Goal: Book appointment/travel/reservation

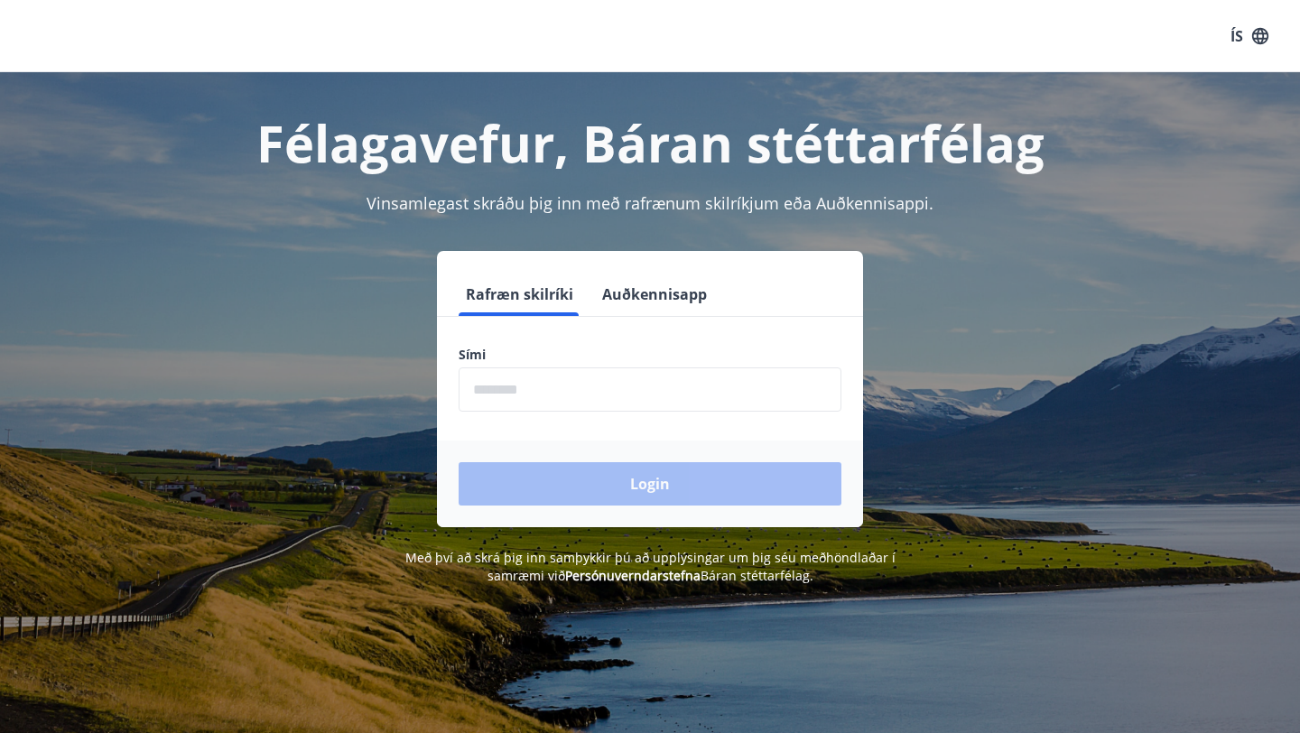
click at [576, 412] on form "Rafræn skilríki Auðkennisapp Sími ​ Login" at bounding box center [650, 400] width 426 height 255
click at [567, 393] on input "phone" at bounding box center [650, 390] width 383 height 44
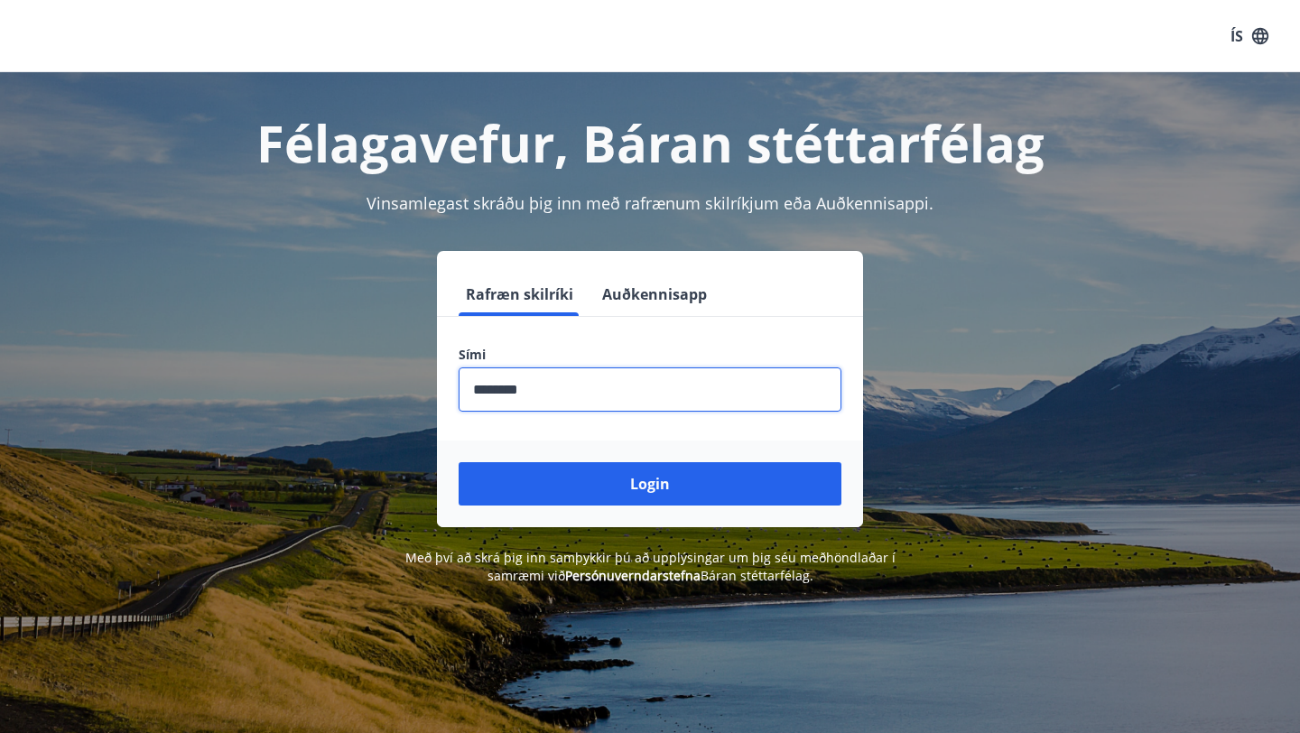
type input "********"
click at [459, 462] on button "Login" at bounding box center [650, 483] width 383 height 43
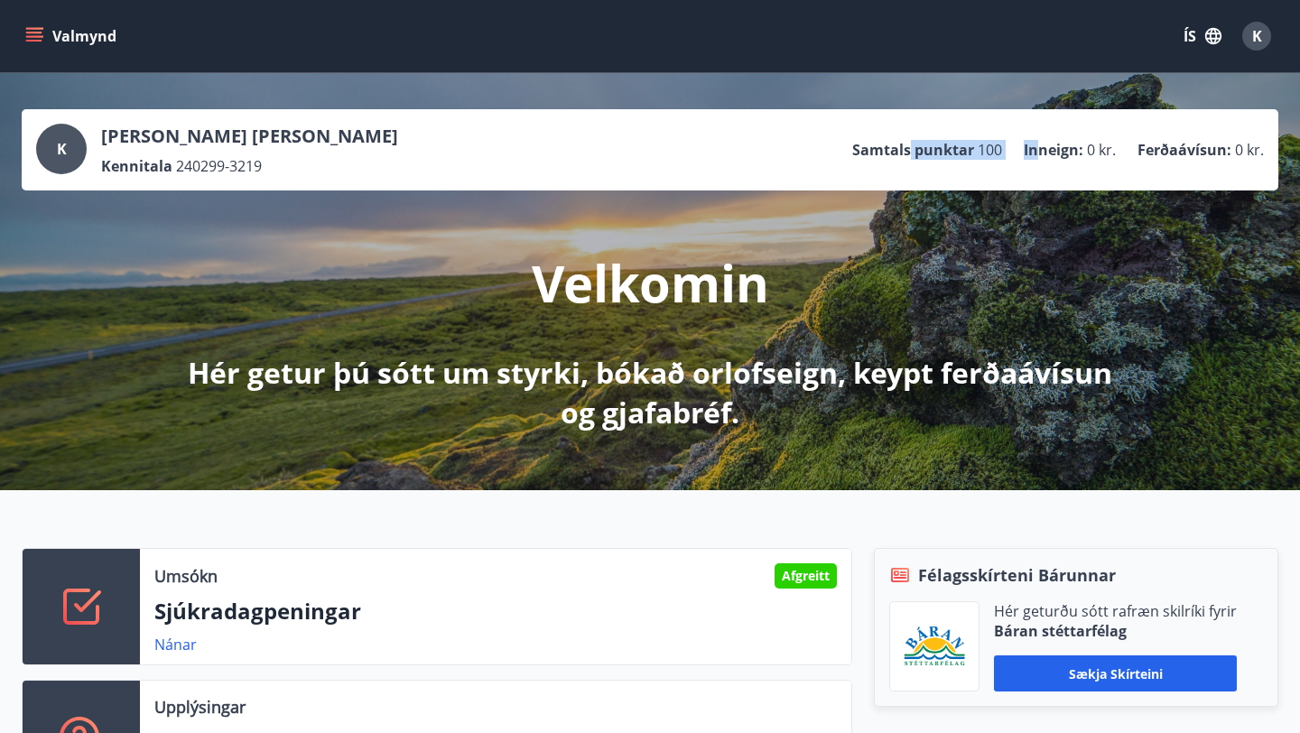
drag, startPoint x: 911, startPoint y: 150, endPoint x: 1034, endPoint y: 147, distance: 122.8
click at [1035, 148] on ul "Samtals punktar 100 Inneign : 0 kr. Ferðaávísun : 0 kr." at bounding box center [1058, 150] width 412 height 34
click at [1034, 147] on p "Inneign :" at bounding box center [1054, 150] width 60 height 20
click at [42, 41] on icon "menu" at bounding box center [34, 36] width 18 height 18
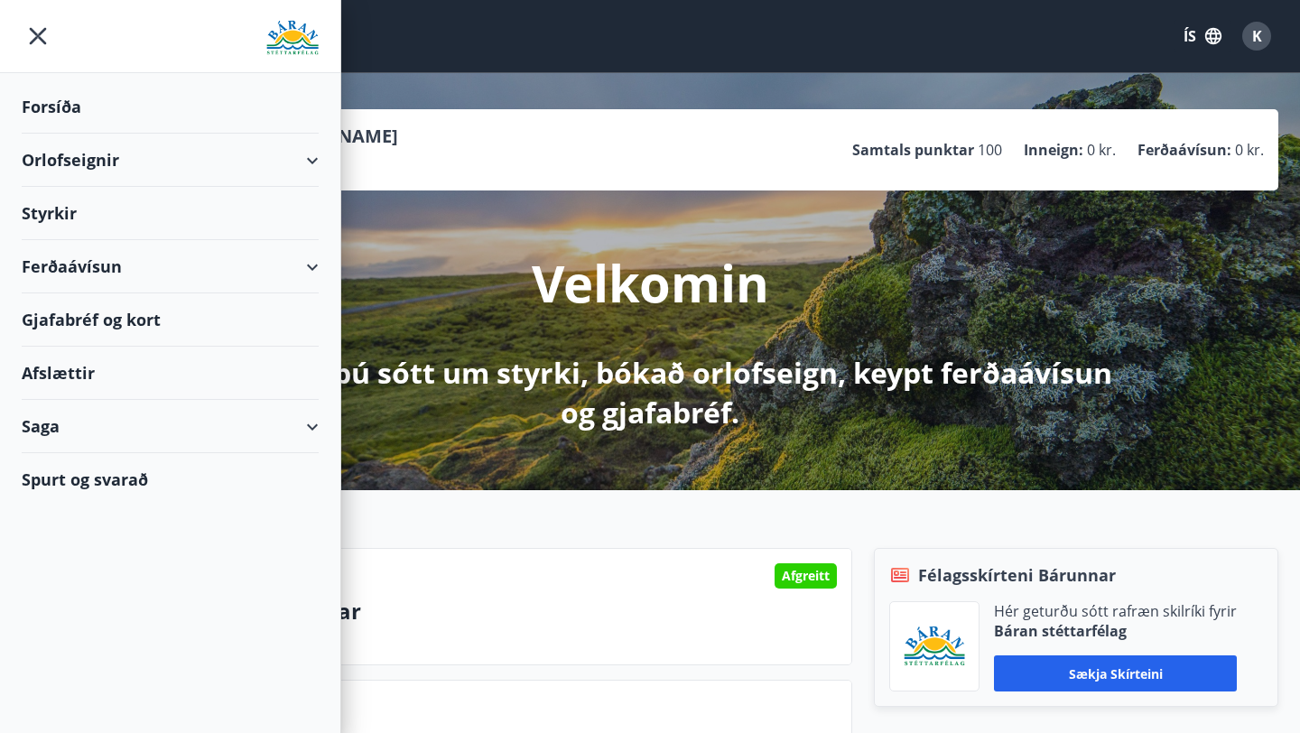
click at [319, 152] on icon at bounding box center [313, 161] width 22 height 22
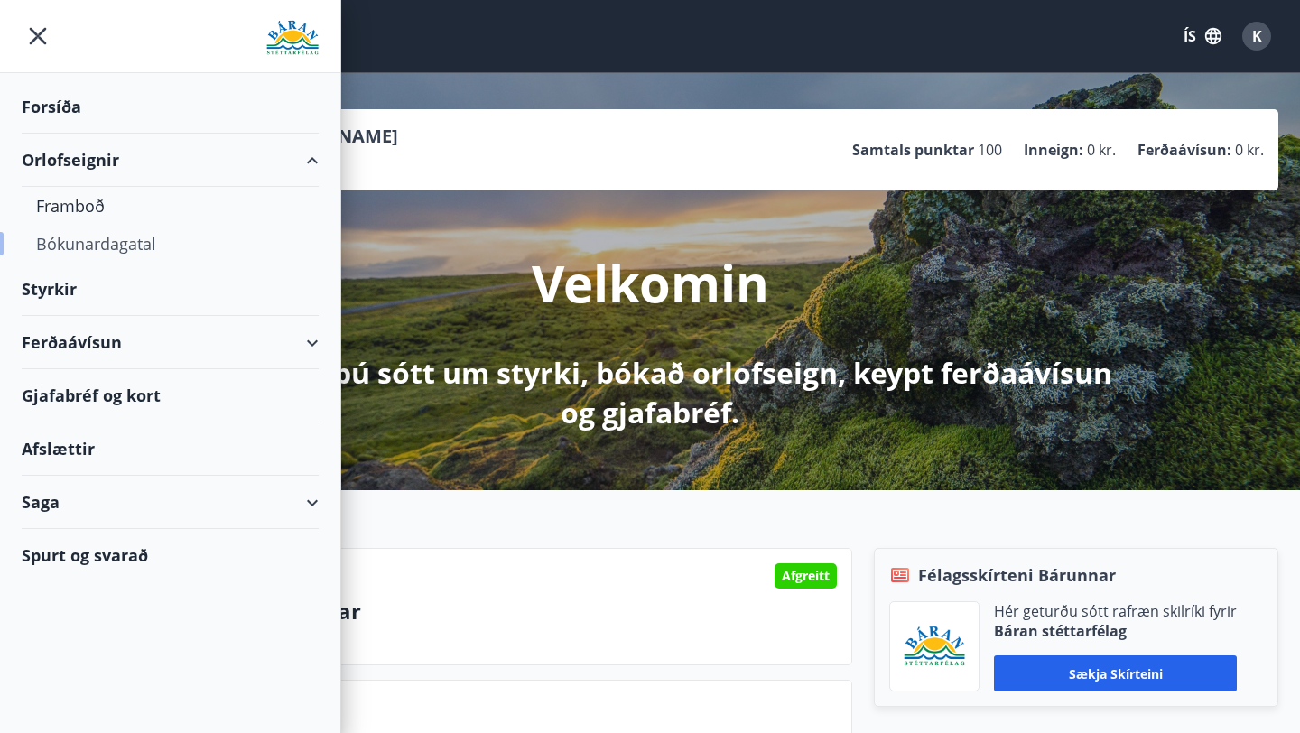
click at [114, 247] on div "Bókunardagatal" at bounding box center [170, 244] width 268 height 38
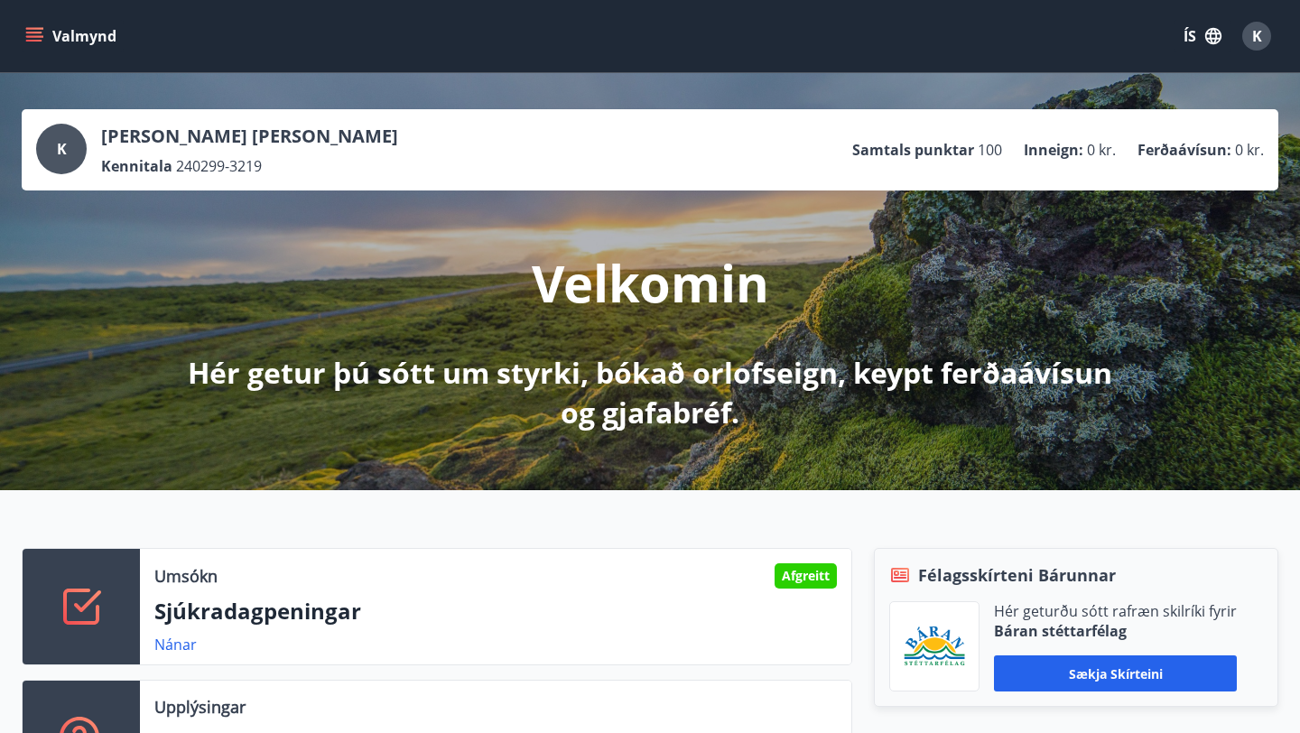
click at [33, 45] on button "Valmynd" at bounding box center [73, 36] width 102 height 33
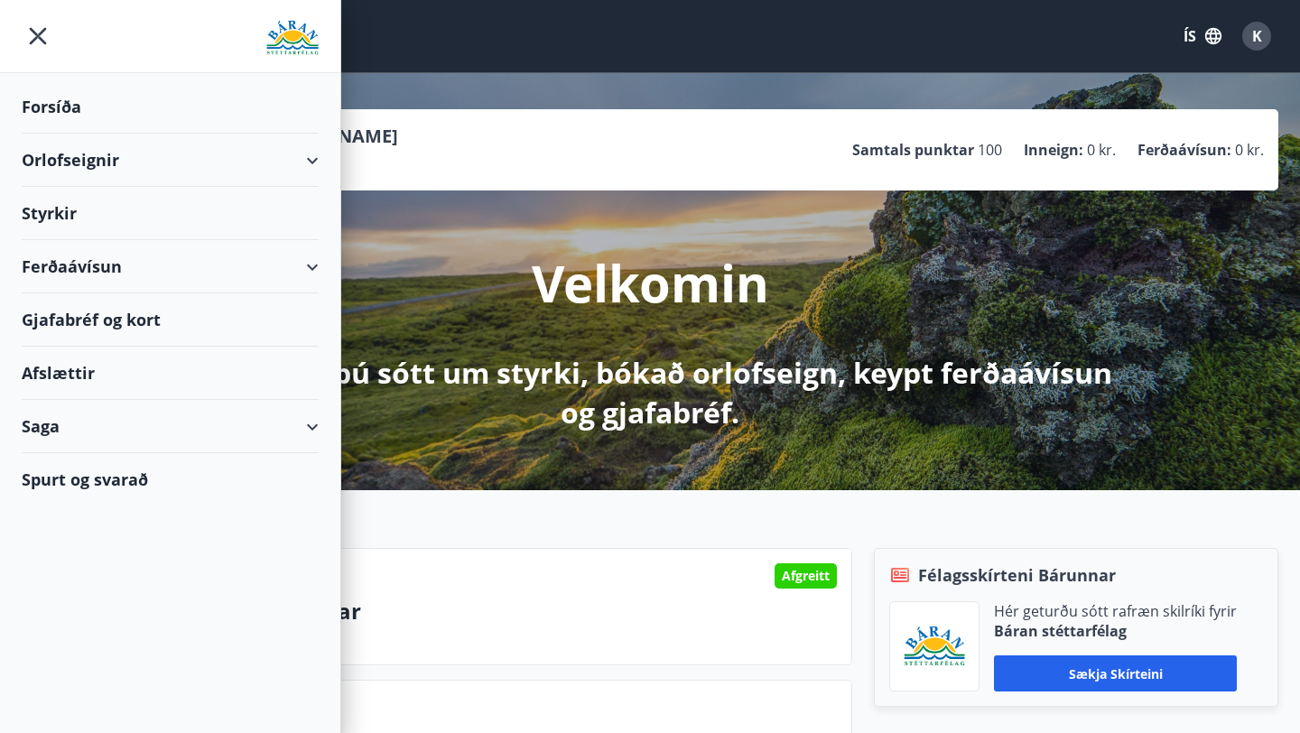
click at [303, 168] on div "Orlofseignir" at bounding box center [170, 160] width 297 height 53
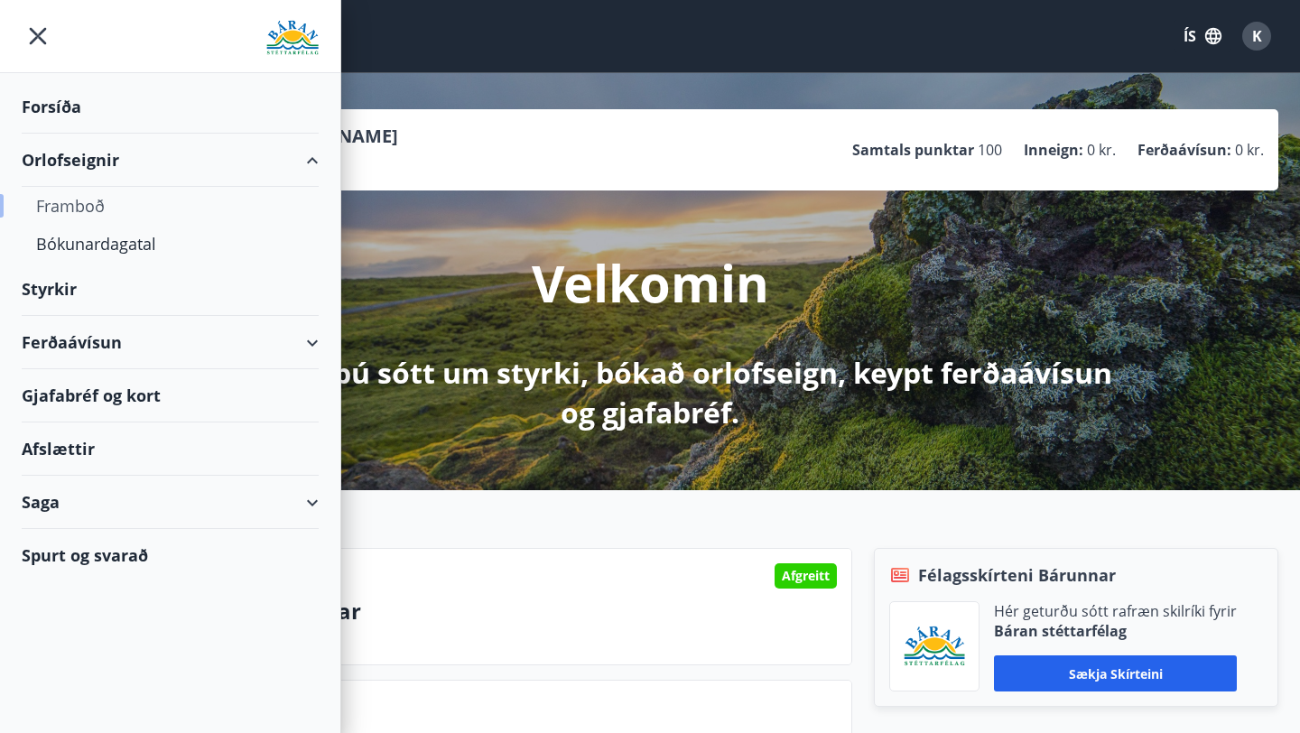
click at [70, 200] on div "Framboð" at bounding box center [170, 206] width 268 height 38
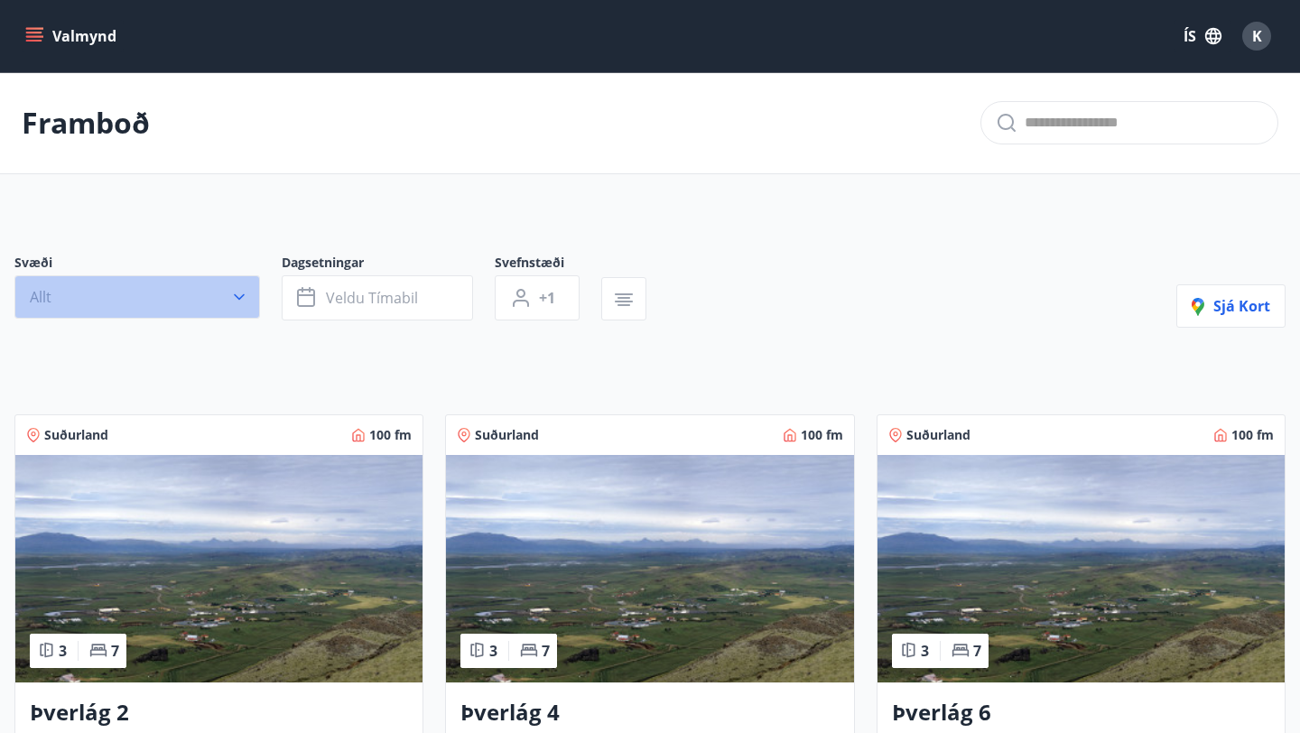
click at [177, 291] on button "Allt" at bounding box center [137, 296] width 246 height 43
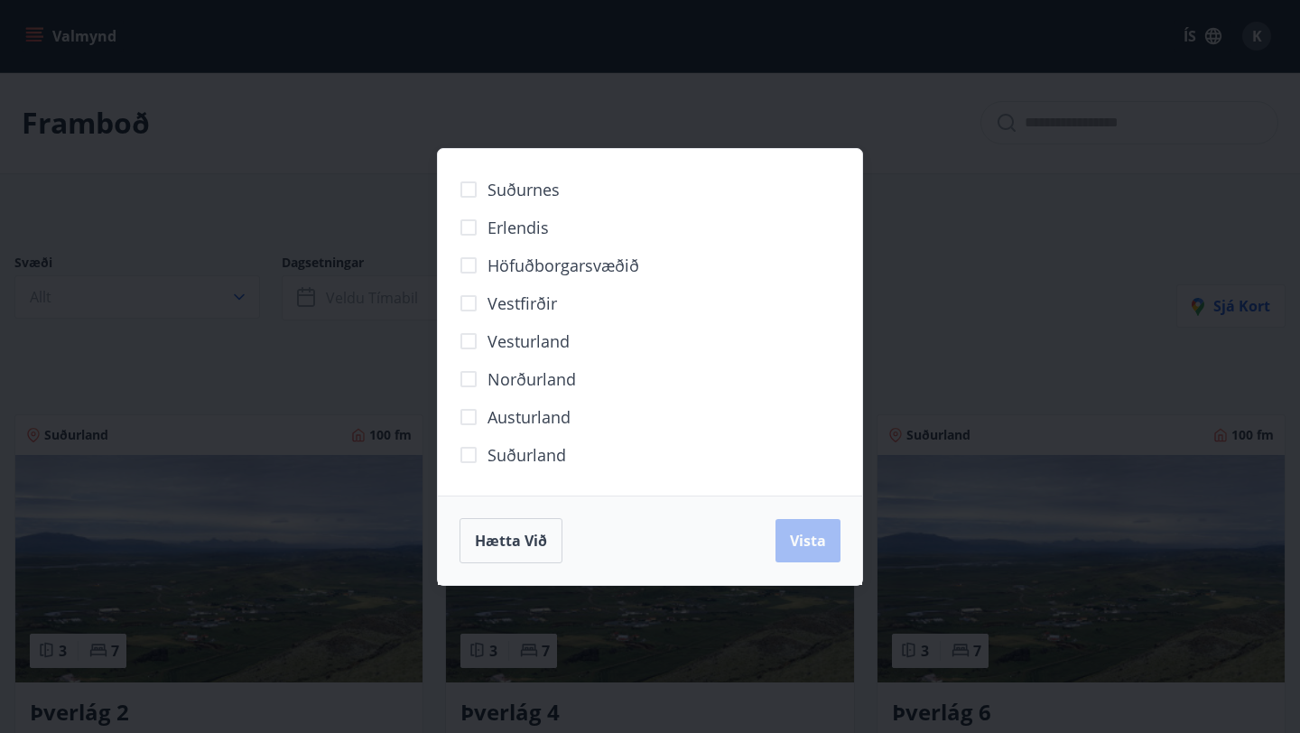
click at [517, 223] on span "Erlendis" at bounding box center [518, 227] width 61 height 23
click at [806, 532] on span "Vista" at bounding box center [808, 541] width 36 height 20
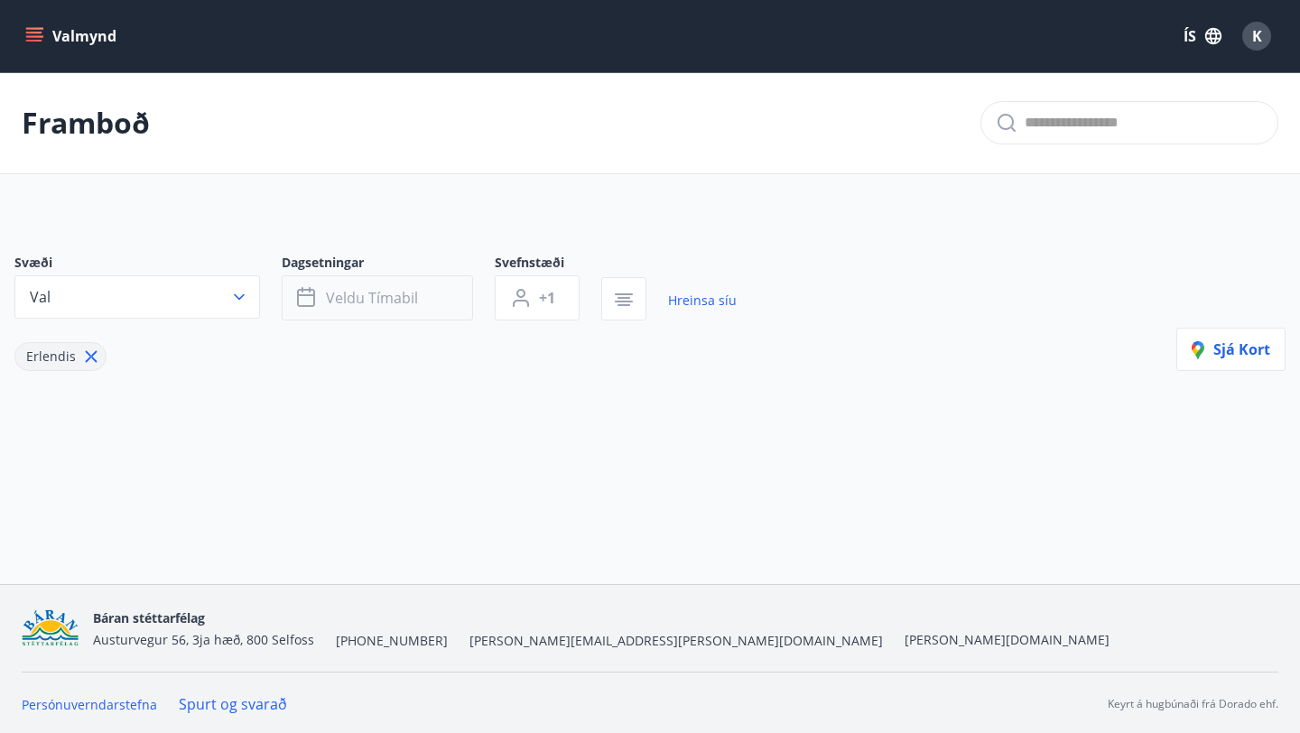
click at [445, 296] on button "Veldu tímabil" at bounding box center [377, 297] width 191 height 45
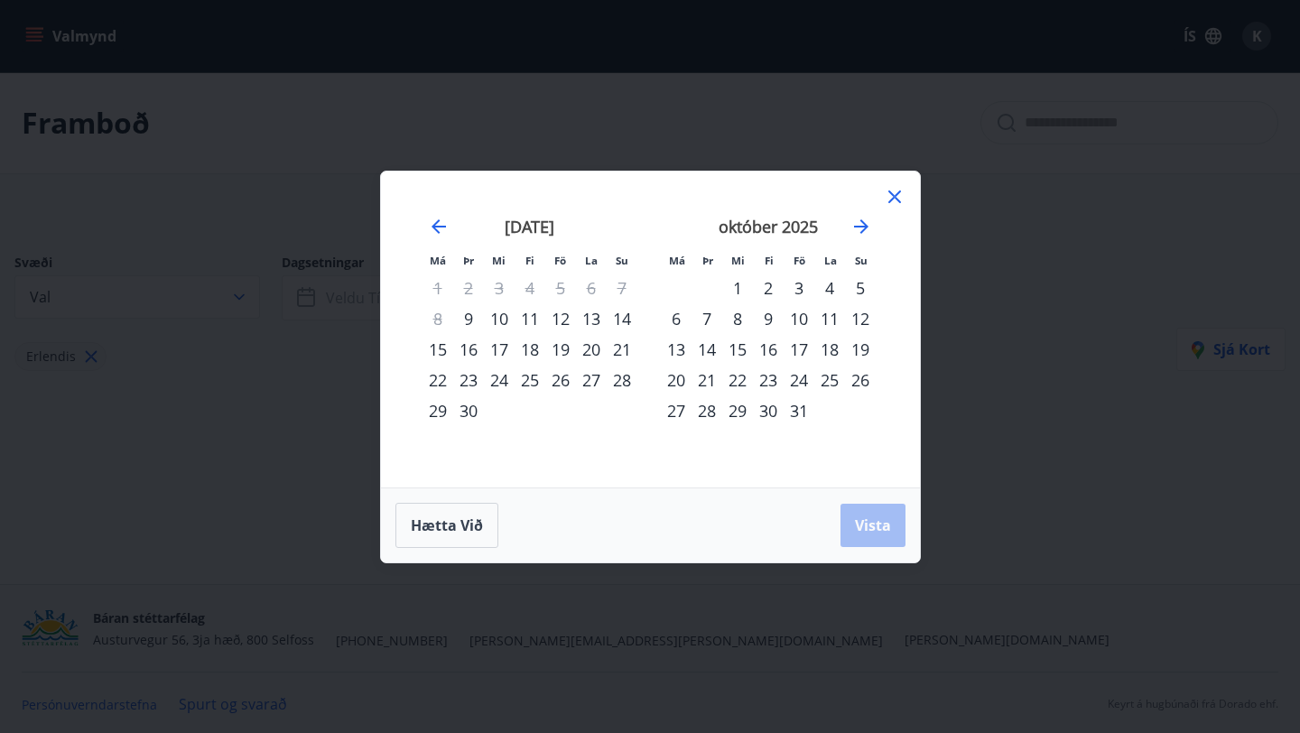
click at [896, 196] on icon at bounding box center [895, 197] width 22 height 22
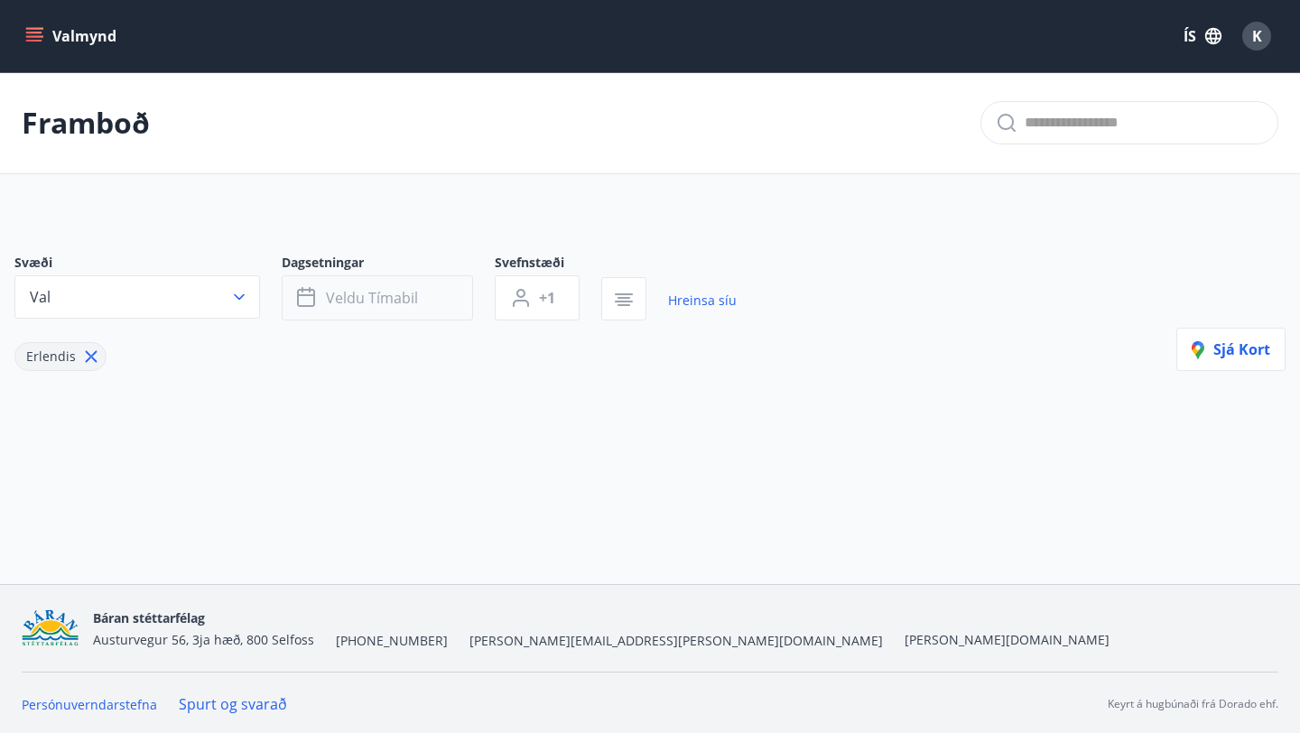
click at [428, 305] on button "Veldu tímabil" at bounding box center [377, 297] width 191 height 45
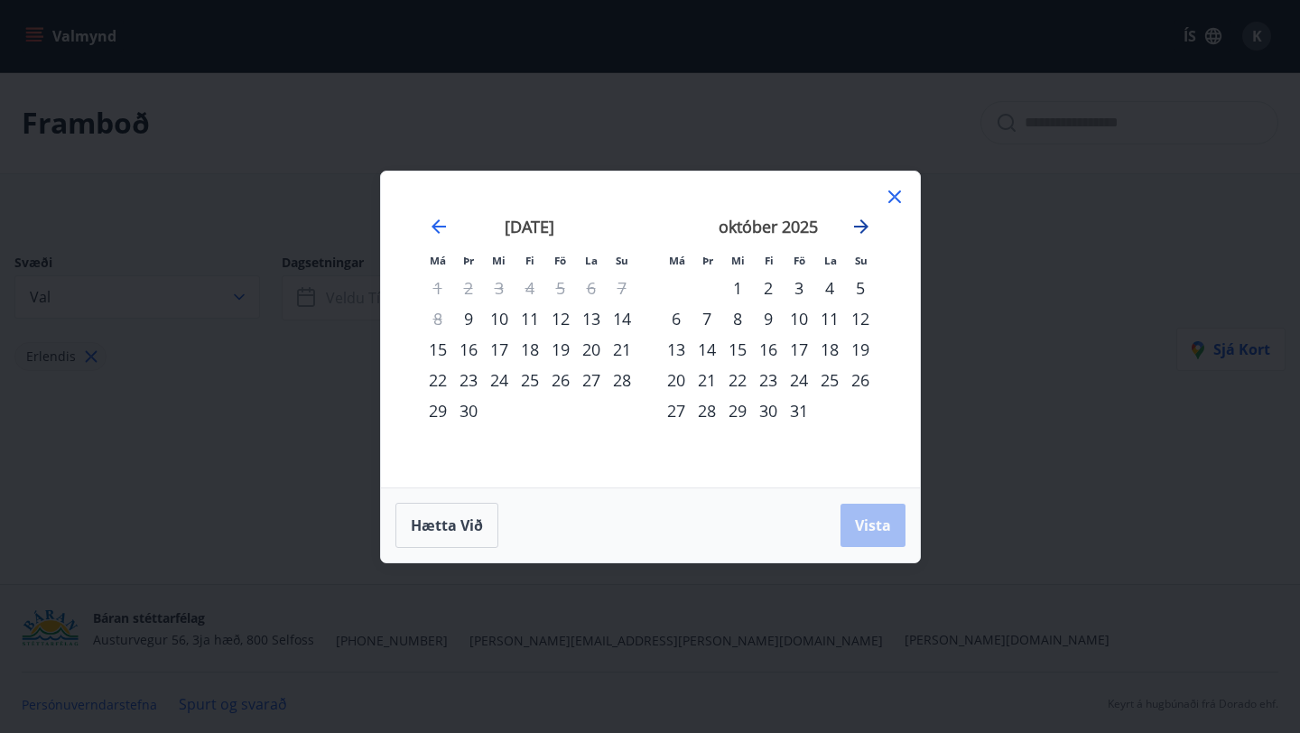
click at [863, 228] on icon "Move forward to switch to the next month." at bounding box center [861, 226] width 14 height 14
click at [864, 228] on icon "Move forward to switch to the next month." at bounding box center [861, 226] width 14 height 14
click at [669, 376] on div "16" at bounding box center [676, 380] width 31 height 31
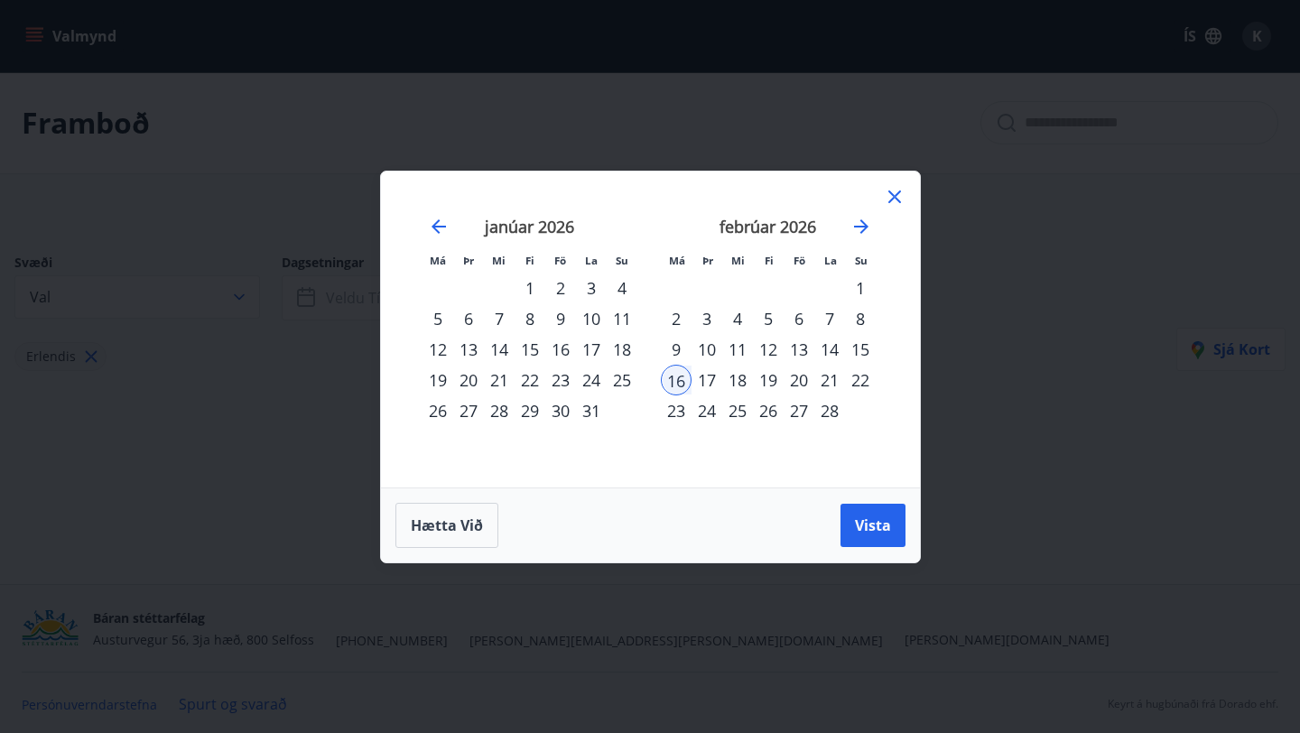
click at [827, 418] on div "28" at bounding box center [830, 411] width 31 height 31
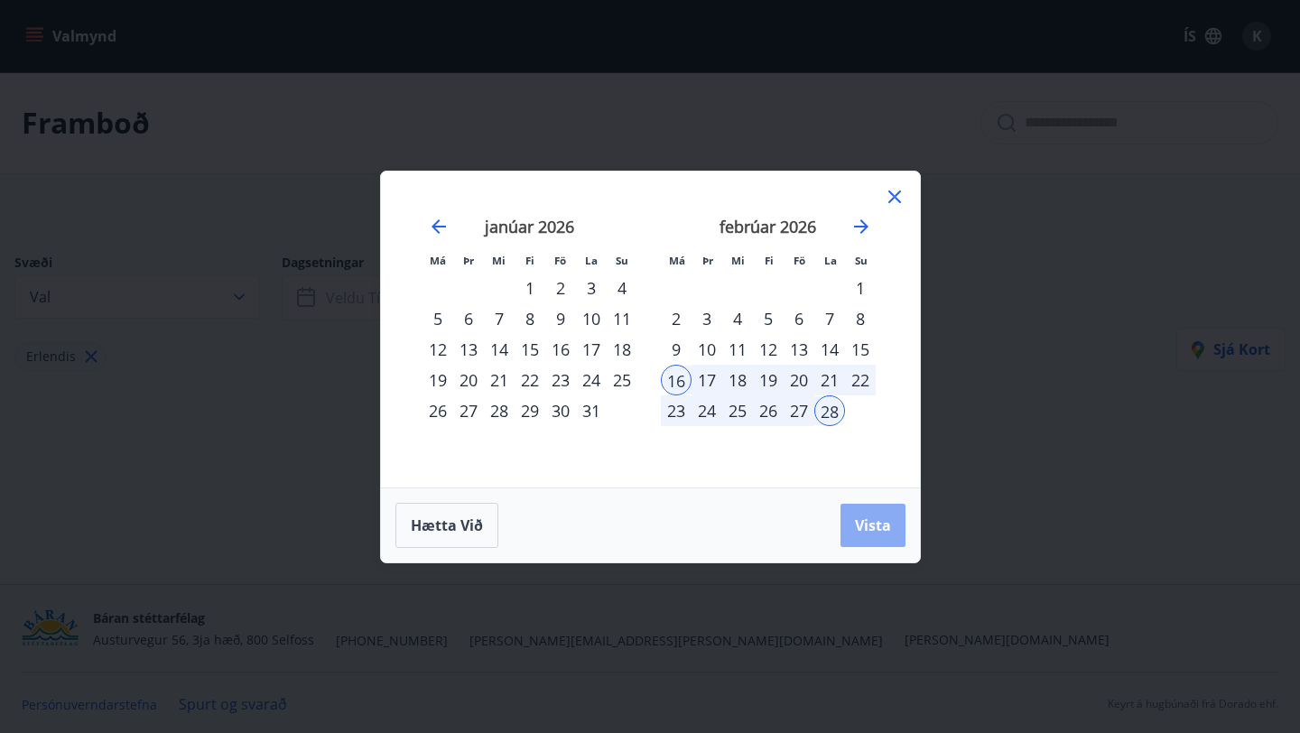
click at [874, 526] on span "Vista" at bounding box center [873, 526] width 36 height 20
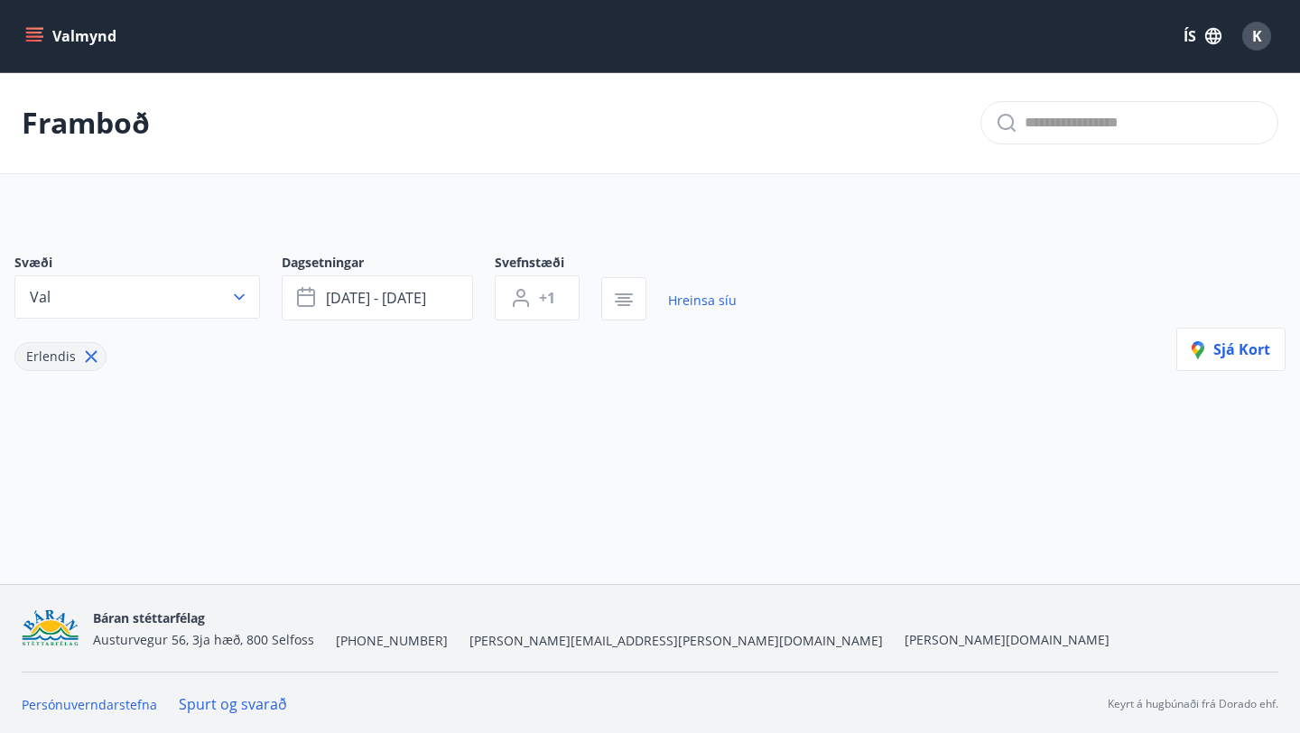
click at [39, 61] on div "Valmynd ÍS K" at bounding box center [650, 36] width 1300 height 72
click at [67, 128] on p "Framboð" at bounding box center [86, 123] width 128 height 40
click at [92, 24] on button "Valmynd" at bounding box center [73, 36] width 102 height 33
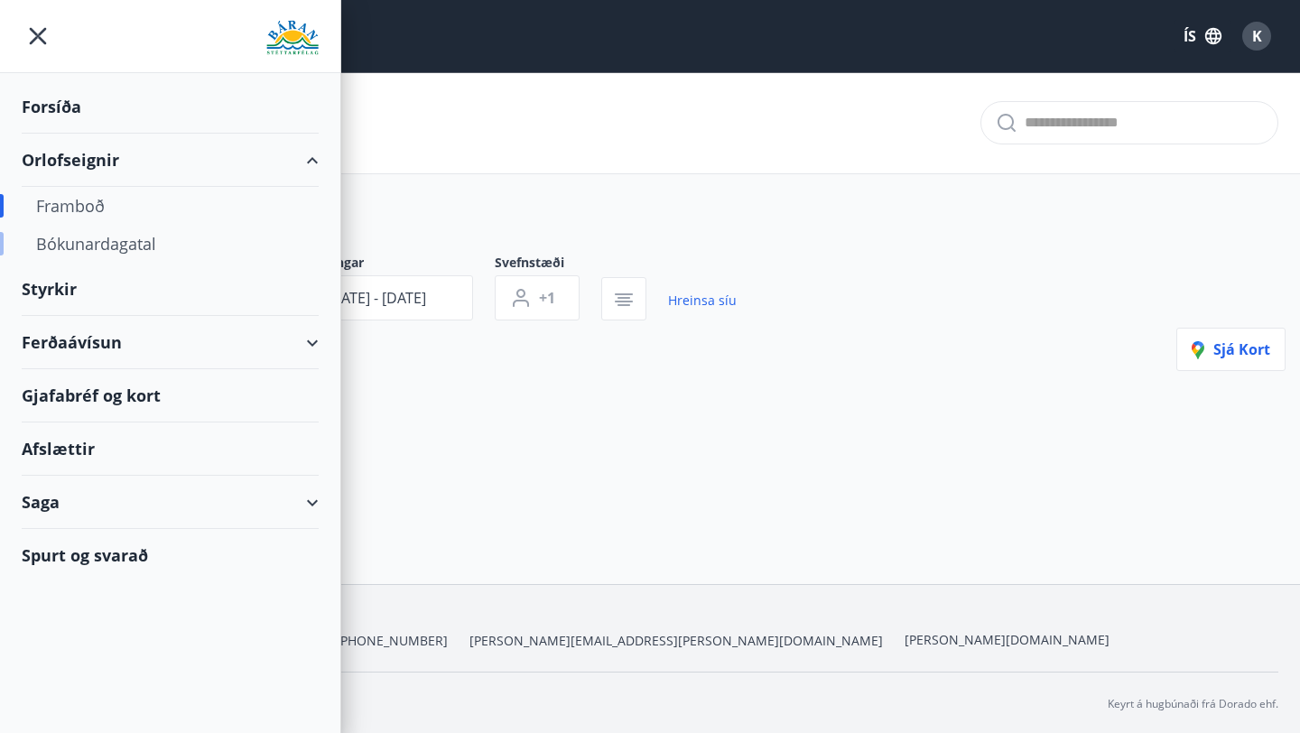
click at [95, 242] on div "Bókunardagatal" at bounding box center [170, 244] width 268 height 38
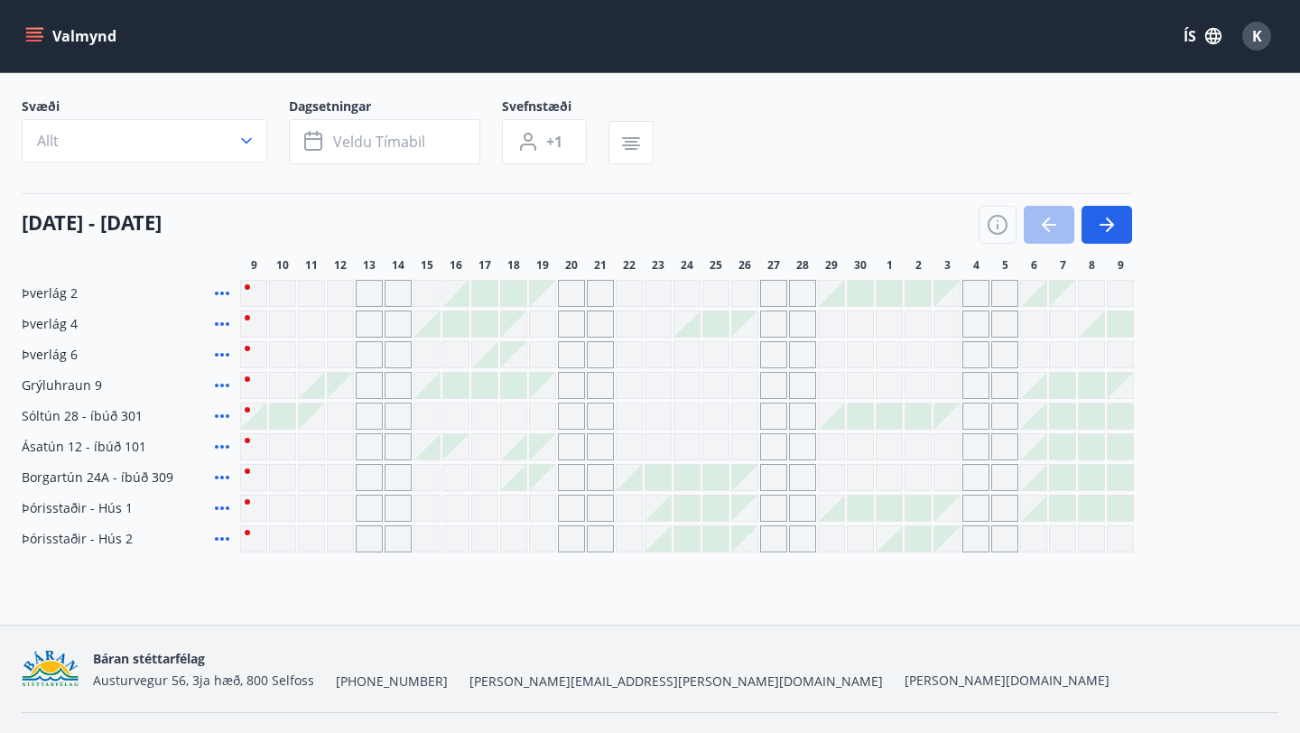
scroll to position [112, 0]
click at [1098, 228] on icon "button" at bounding box center [1107, 226] width 22 height 22
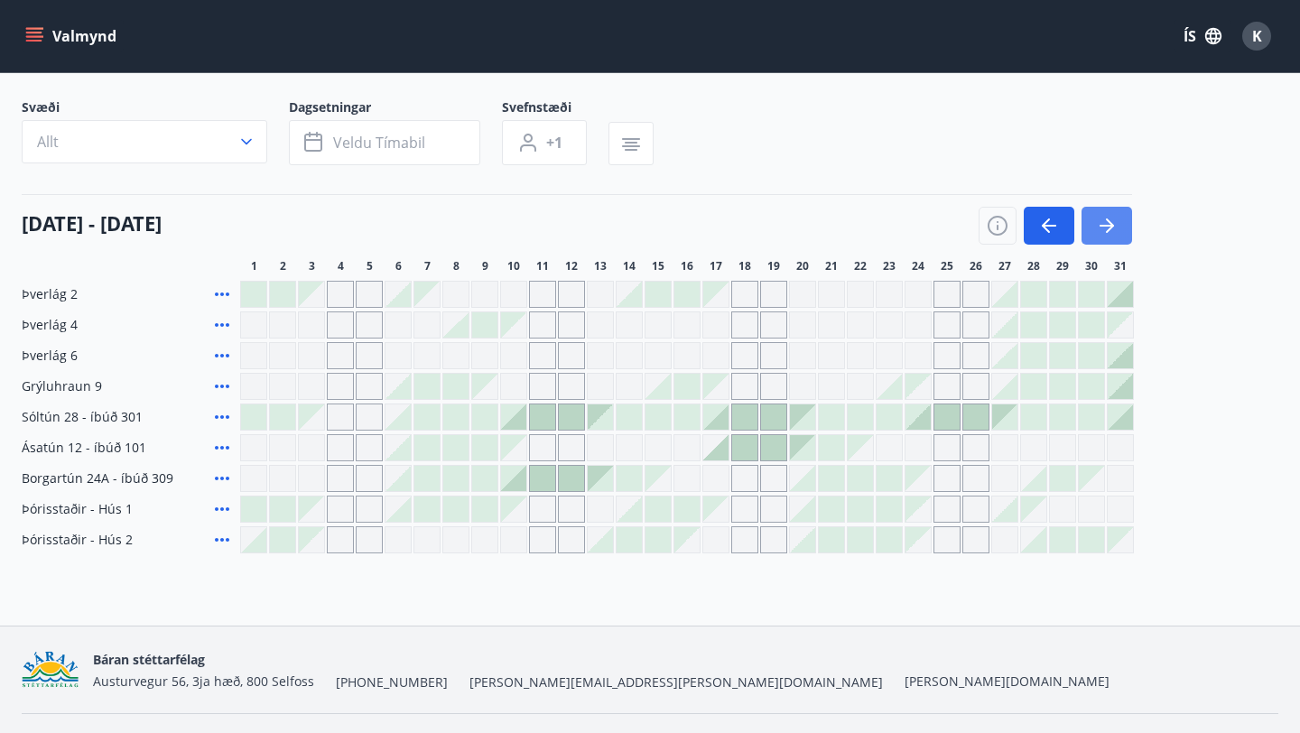
click at [1098, 228] on icon "button" at bounding box center [1107, 226] width 22 height 22
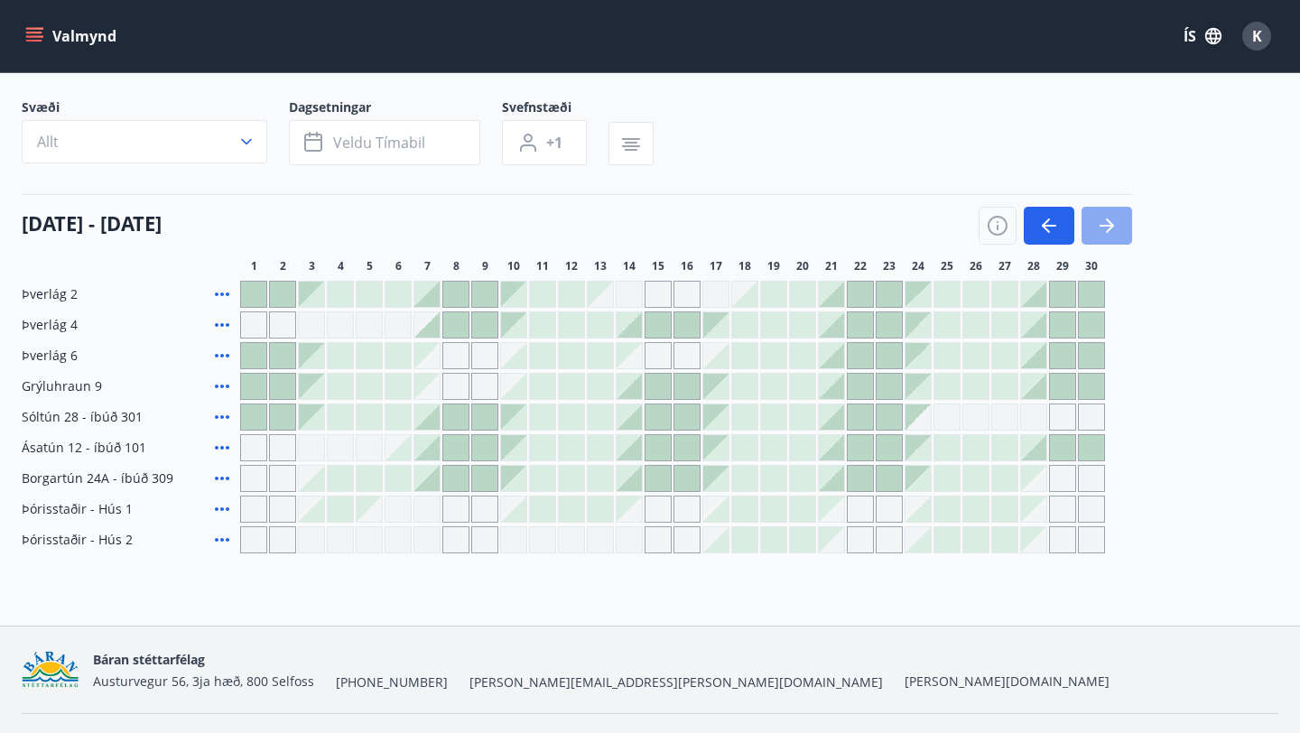
click at [1098, 228] on icon "button" at bounding box center [1107, 226] width 22 height 22
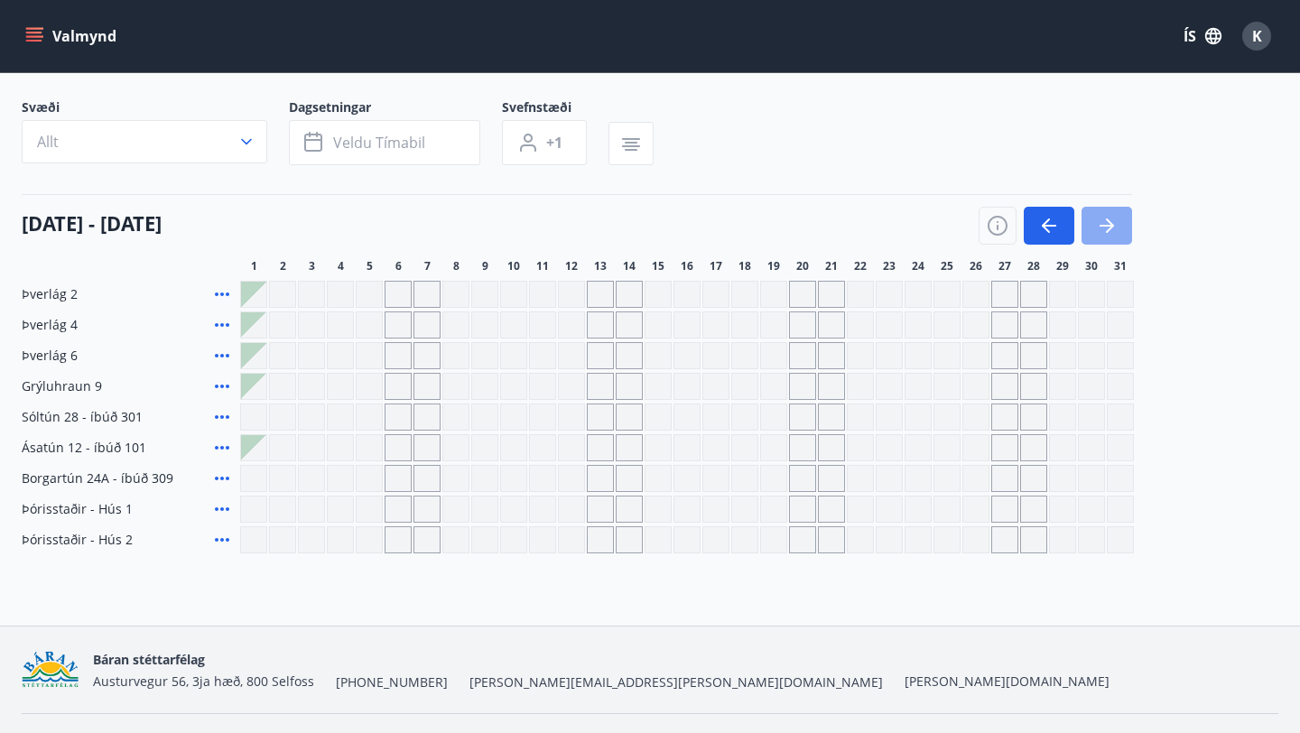
click at [1098, 228] on icon "button" at bounding box center [1107, 226] width 22 height 22
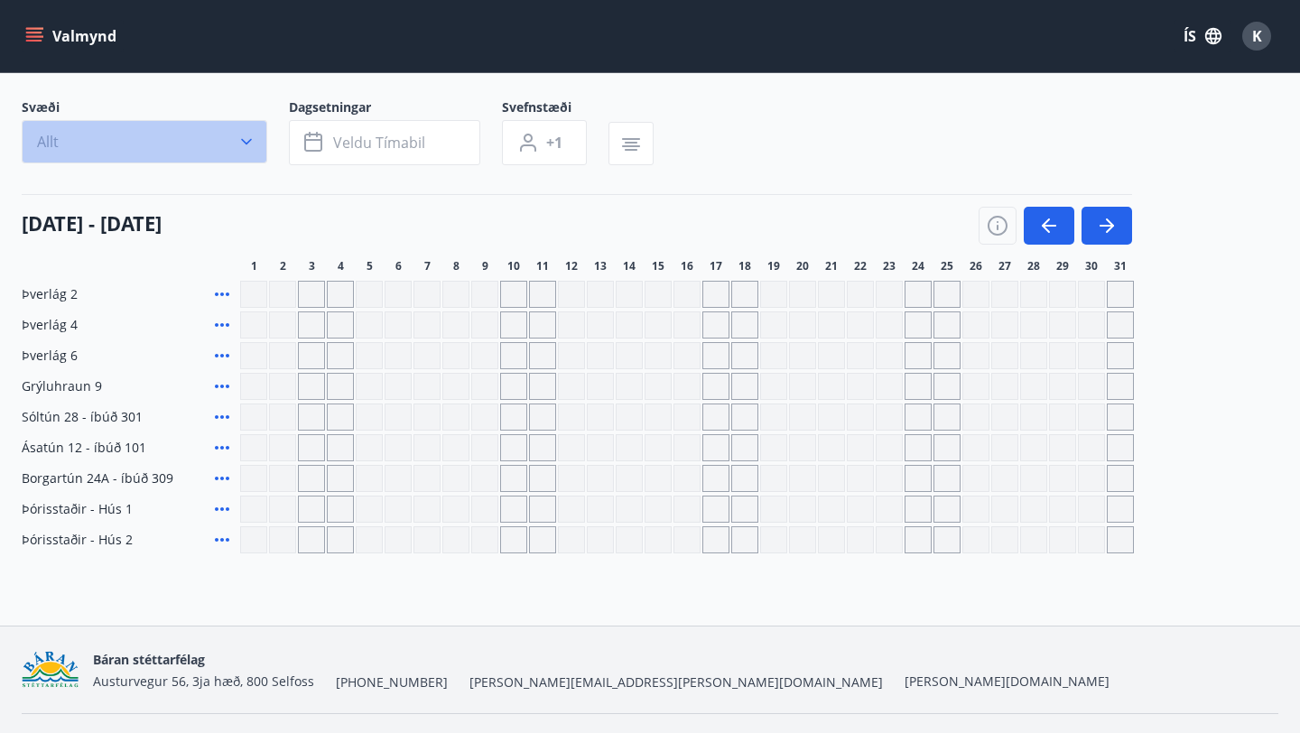
click at [258, 145] on button "Allt" at bounding box center [145, 141] width 246 height 43
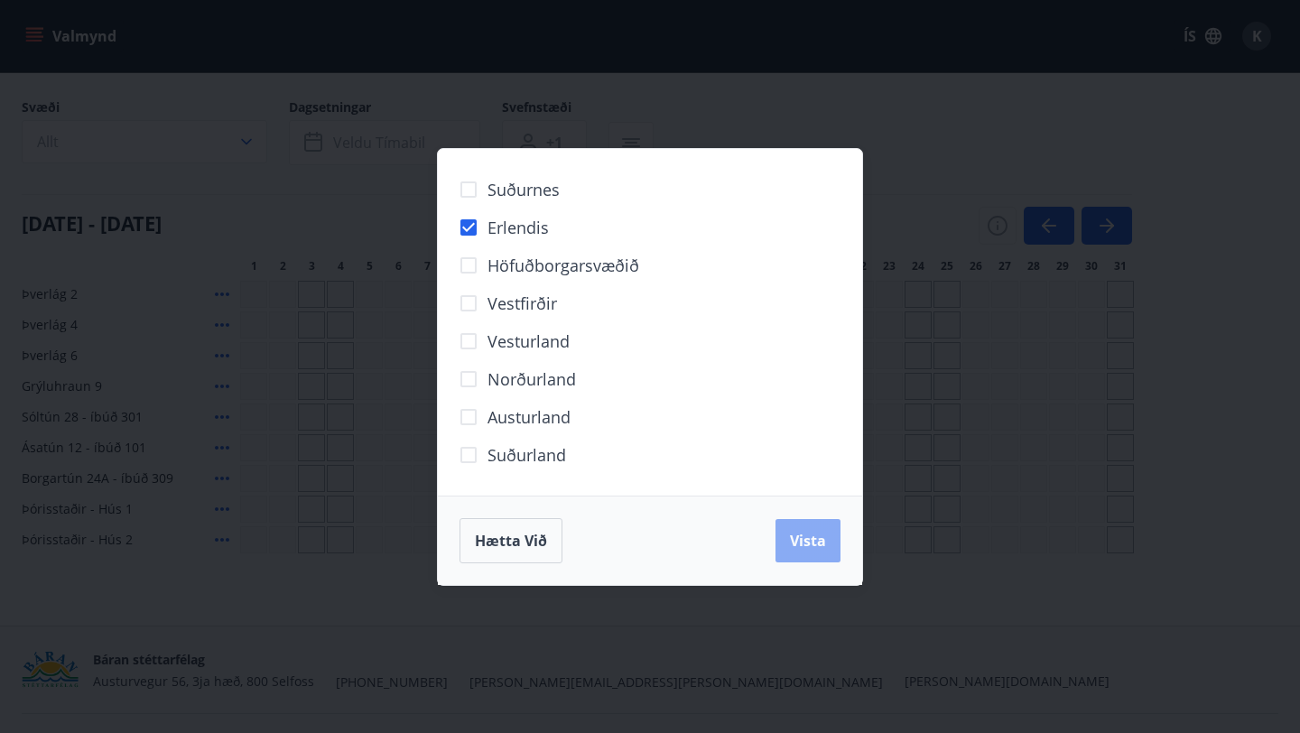
click at [797, 541] on span "Vista" at bounding box center [808, 541] width 36 height 20
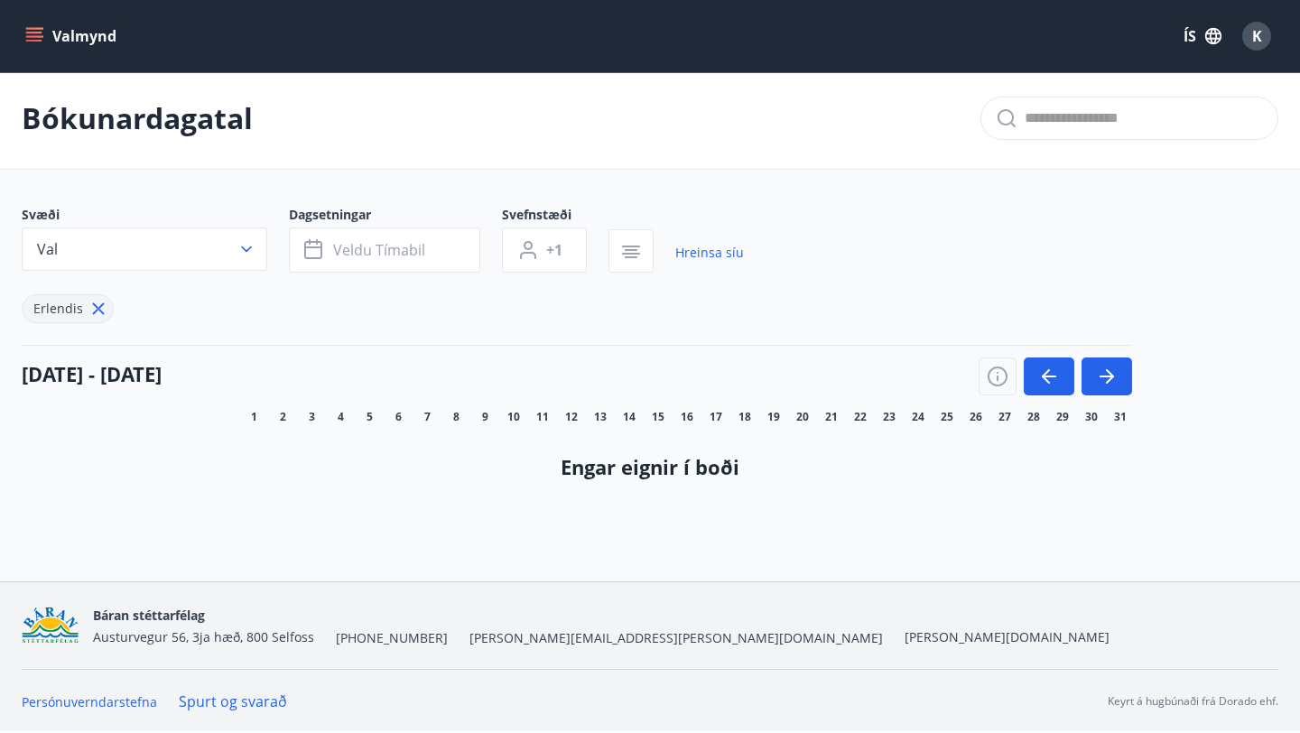
scroll to position [5, 0]
drag, startPoint x: 562, startPoint y: 468, endPoint x: 818, endPoint y: 464, distance: 256.5
click at [824, 467] on h4 "Engar eignir í boði" at bounding box center [650, 466] width 1199 height 27
click at [818, 464] on h4 "Engar eignir í boði" at bounding box center [650, 466] width 1199 height 27
click at [219, 251] on button "Val" at bounding box center [145, 249] width 246 height 43
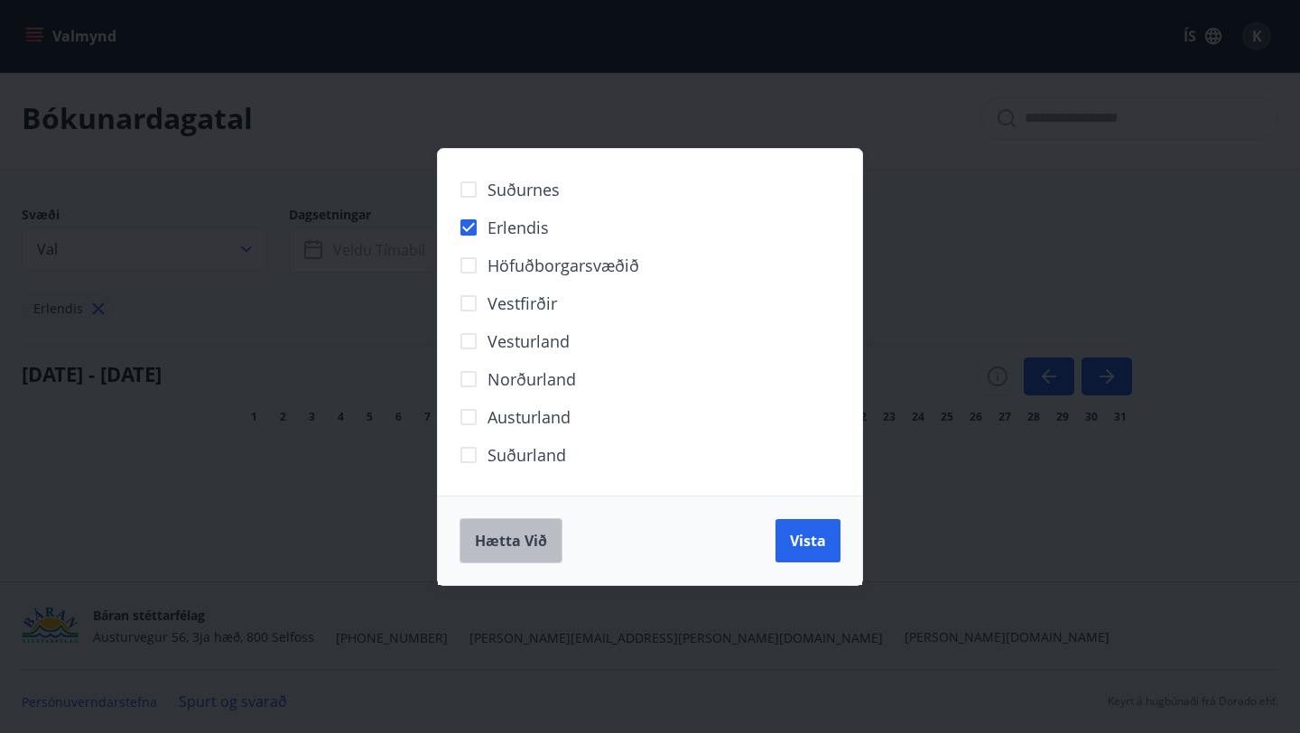
click at [528, 541] on span "Hætta við" at bounding box center [511, 541] width 72 height 20
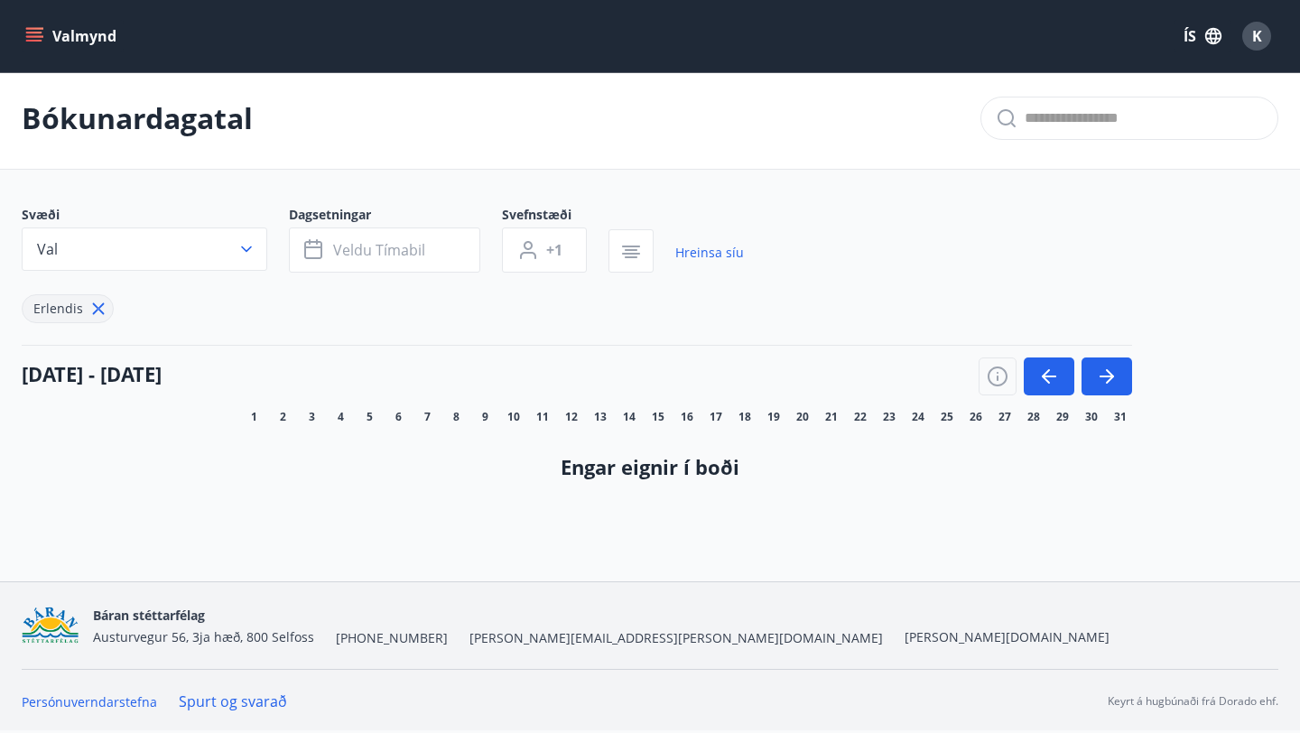
scroll to position [0, 0]
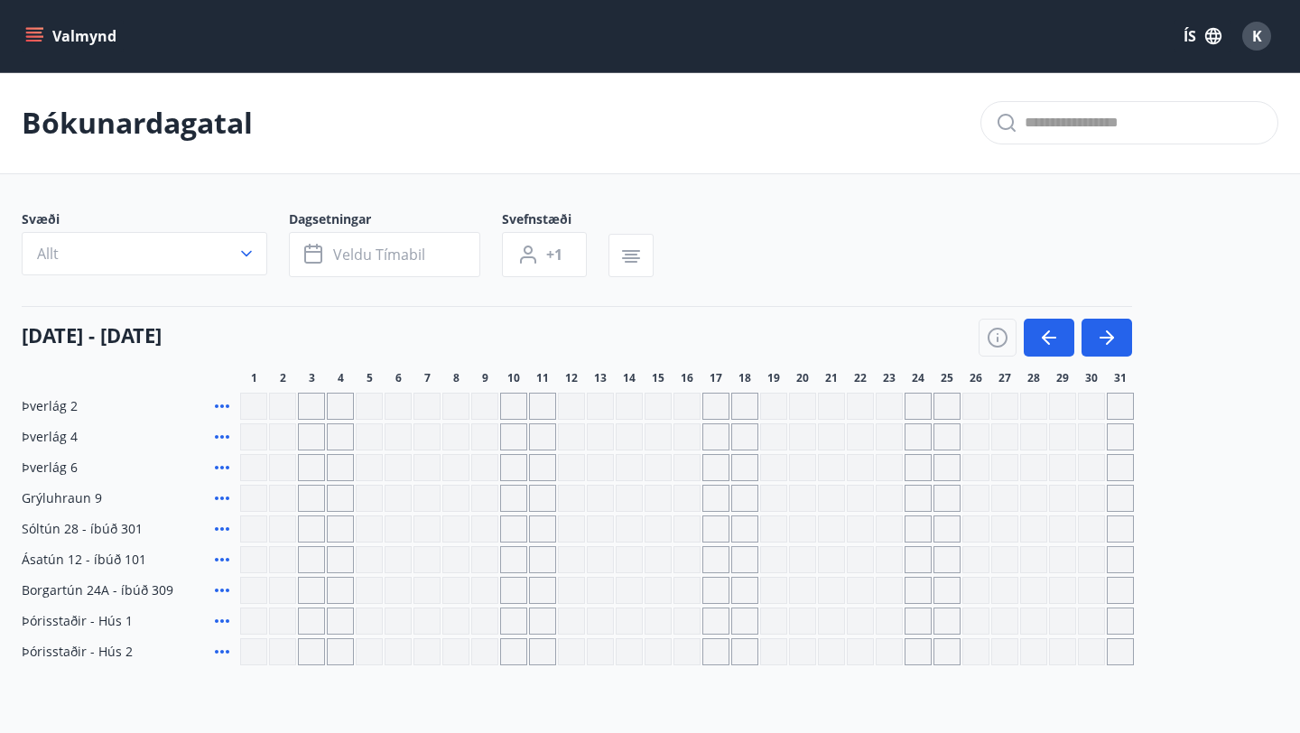
click at [103, 140] on p "Bókunardagatal" at bounding box center [137, 123] width 231 height 40
click at [86, 42] on button "Valmynd" at bounding box center [73, 36] width 102 height 33
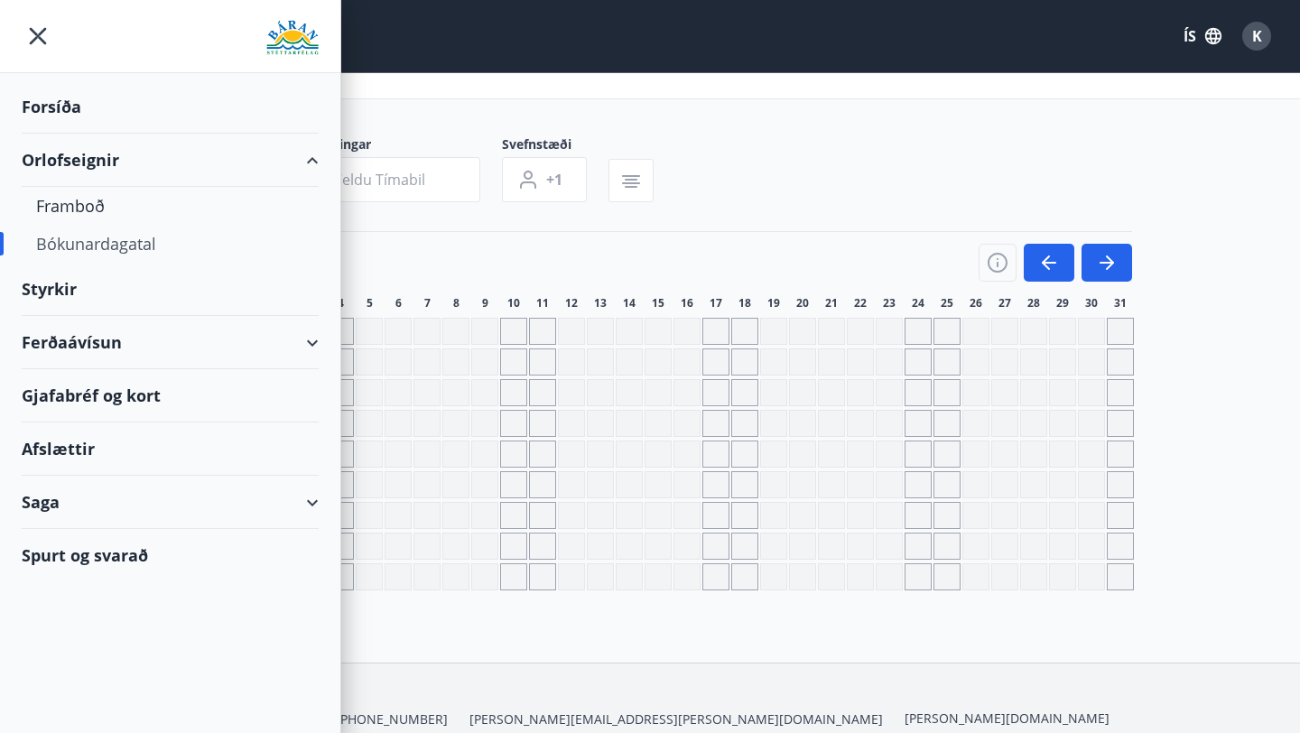
scroll to position [70, 0]
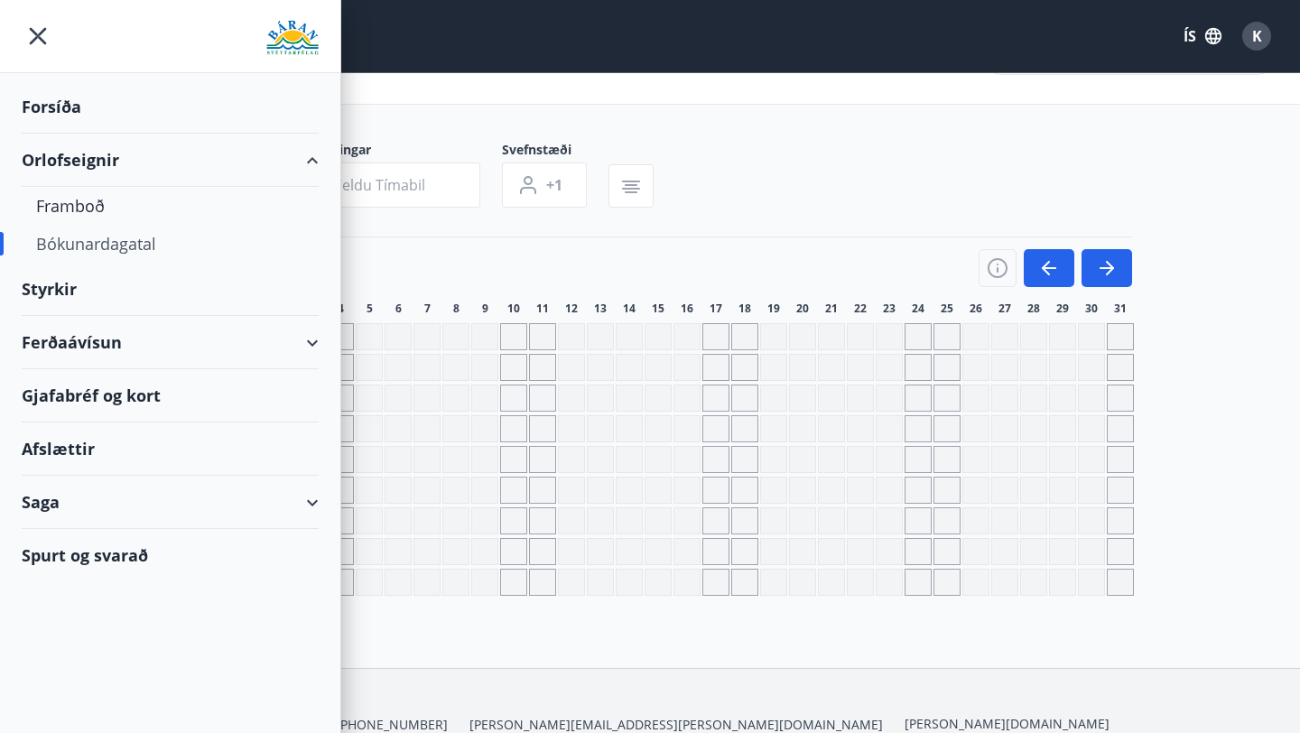
click at [126, 398] on div "Gjafabréf og kort" at bounding box center [170, 395] width 297 height 53
click at [726, 203] on div "Svæði Allt Dagsetningar Veldu tímabil Svefnstæði +1" at bounding box center [650, 178] width 1257 height 74
